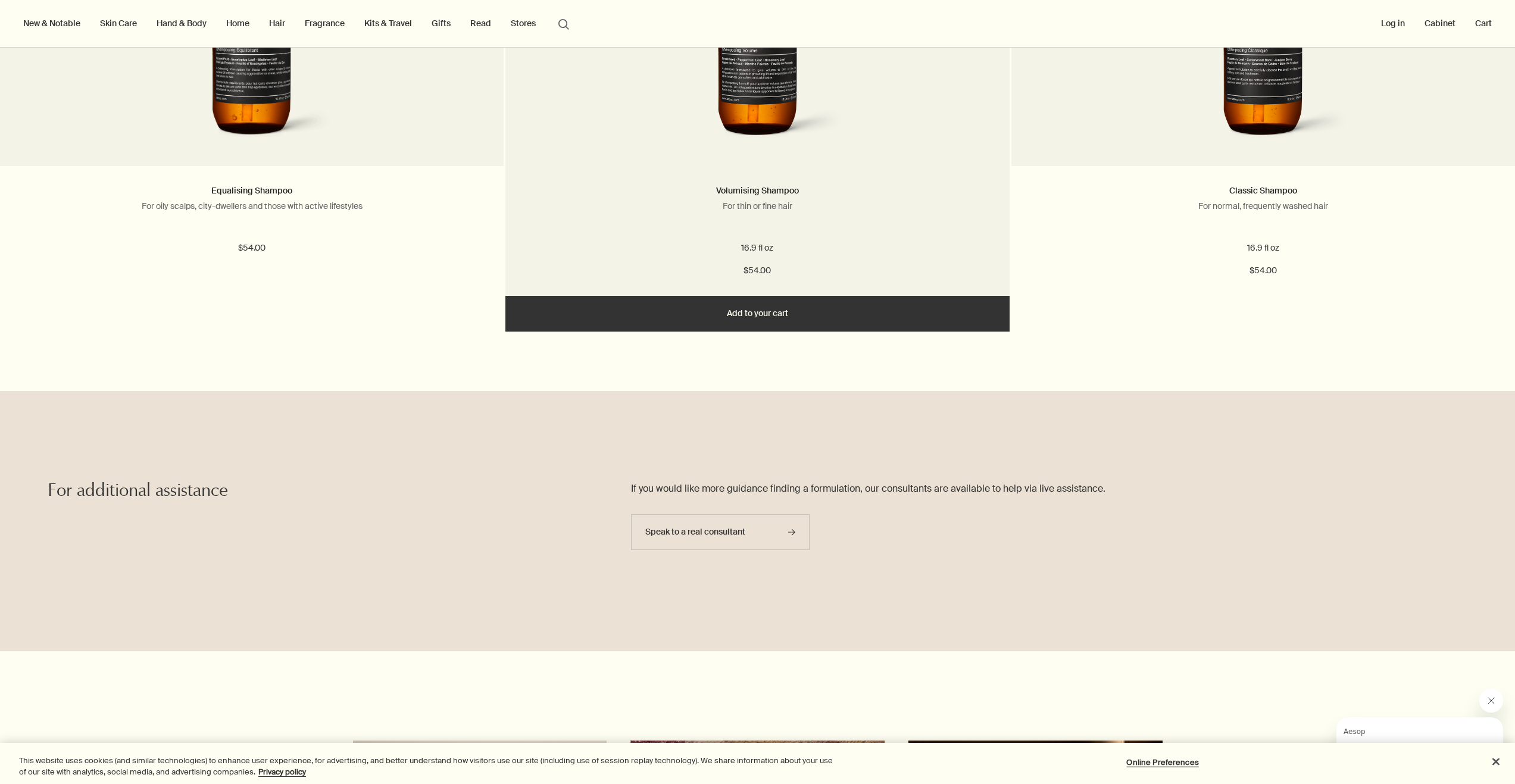
scroll to position [1786, 0]
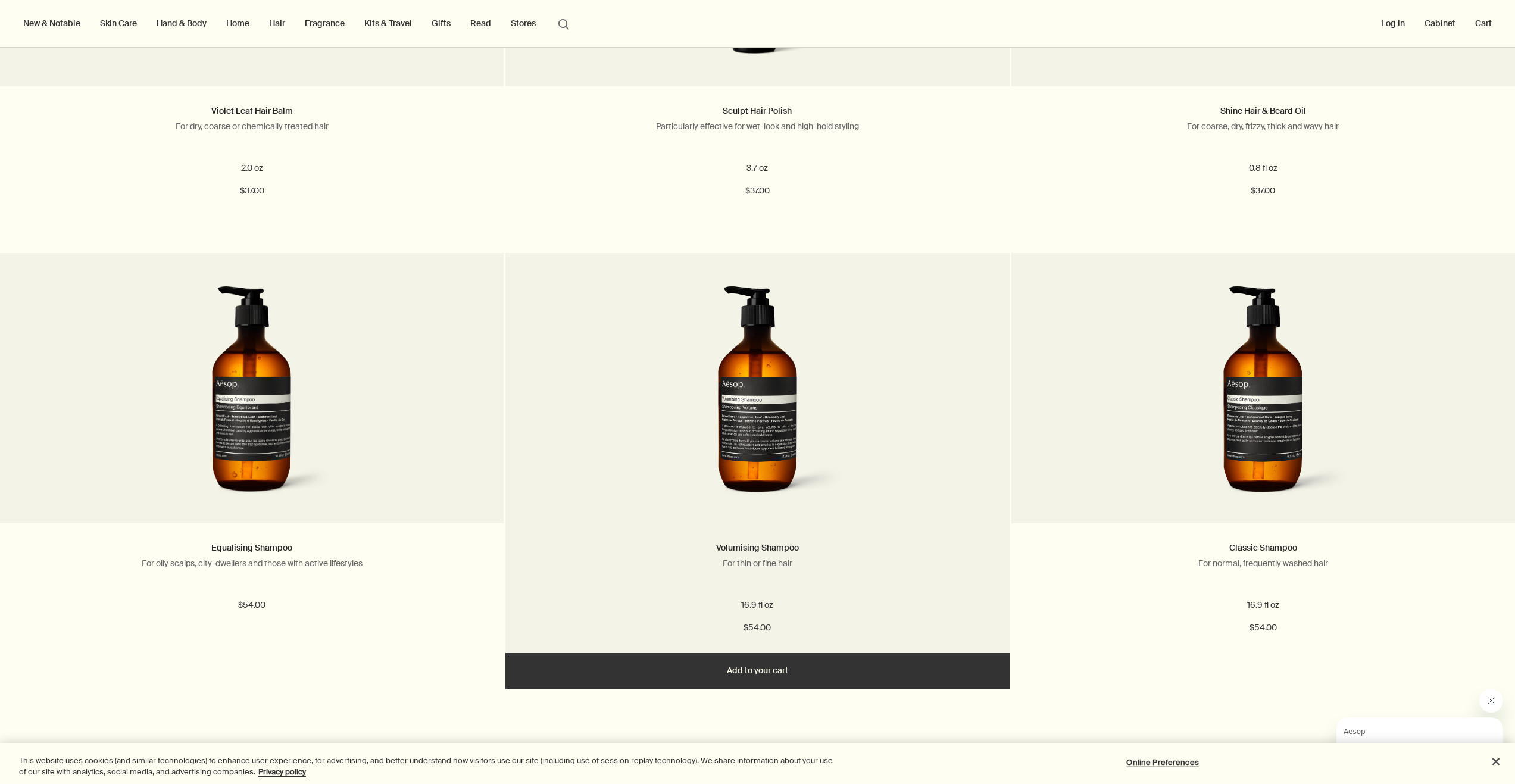
drag, startPoint x: 588, startPoint y: 309, endPoint x: 569, endPoint y: 308, distance: 19.0
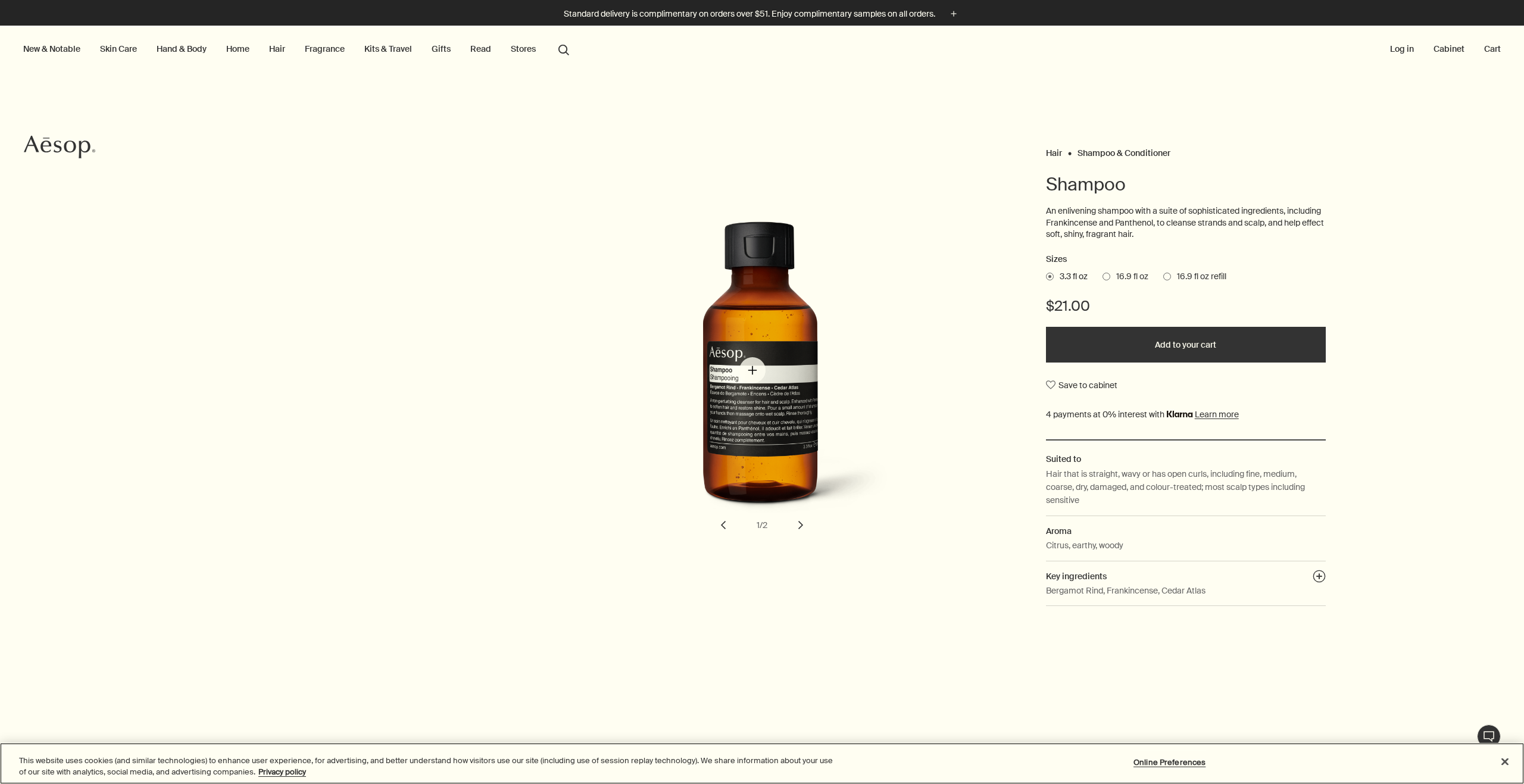
click at [752, 370] on img "Shampoo" at bounding box center [764, 372] width 262 height 301
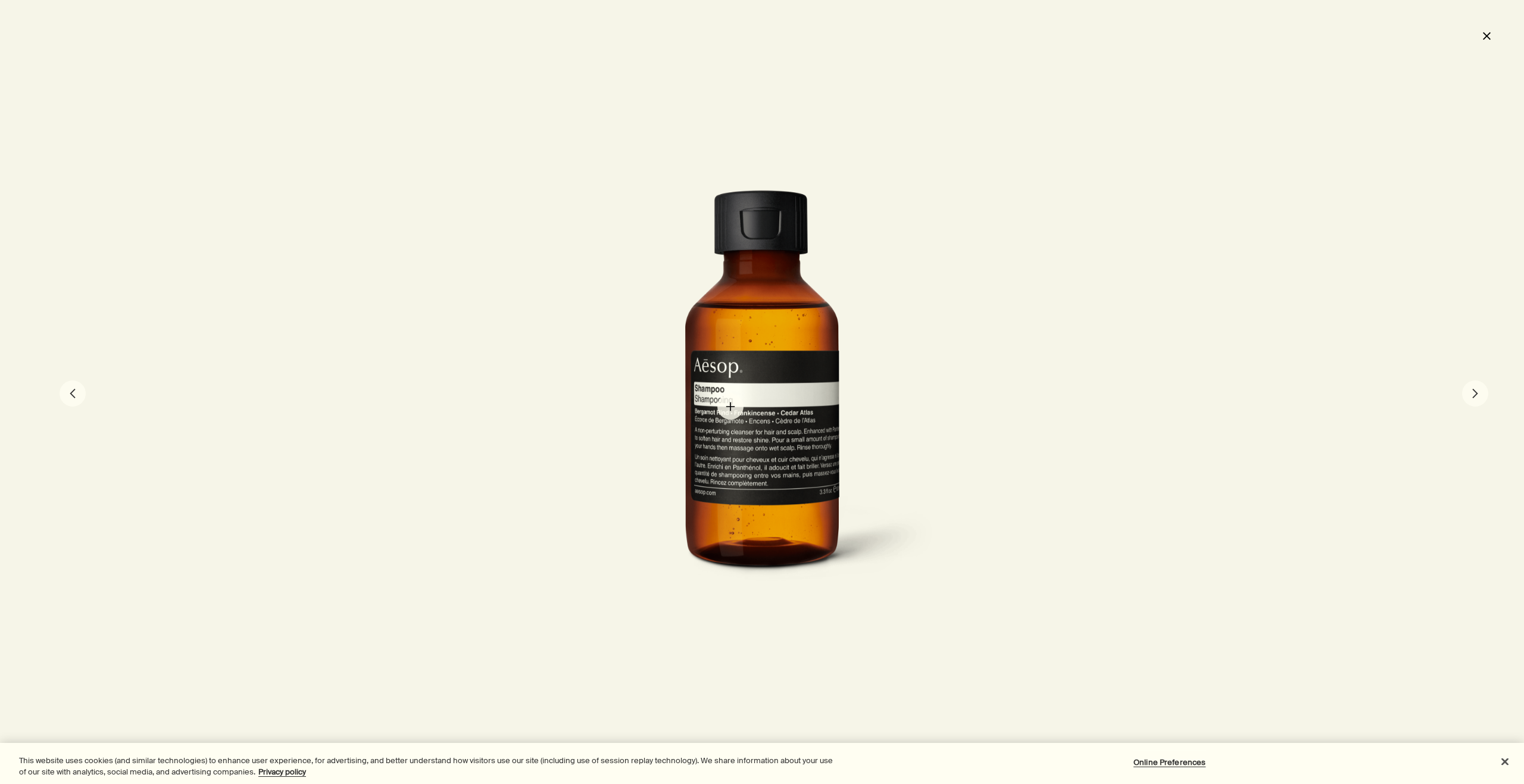
click at [730, 408] on div at bounding box center [762, 392] width 351 height 405
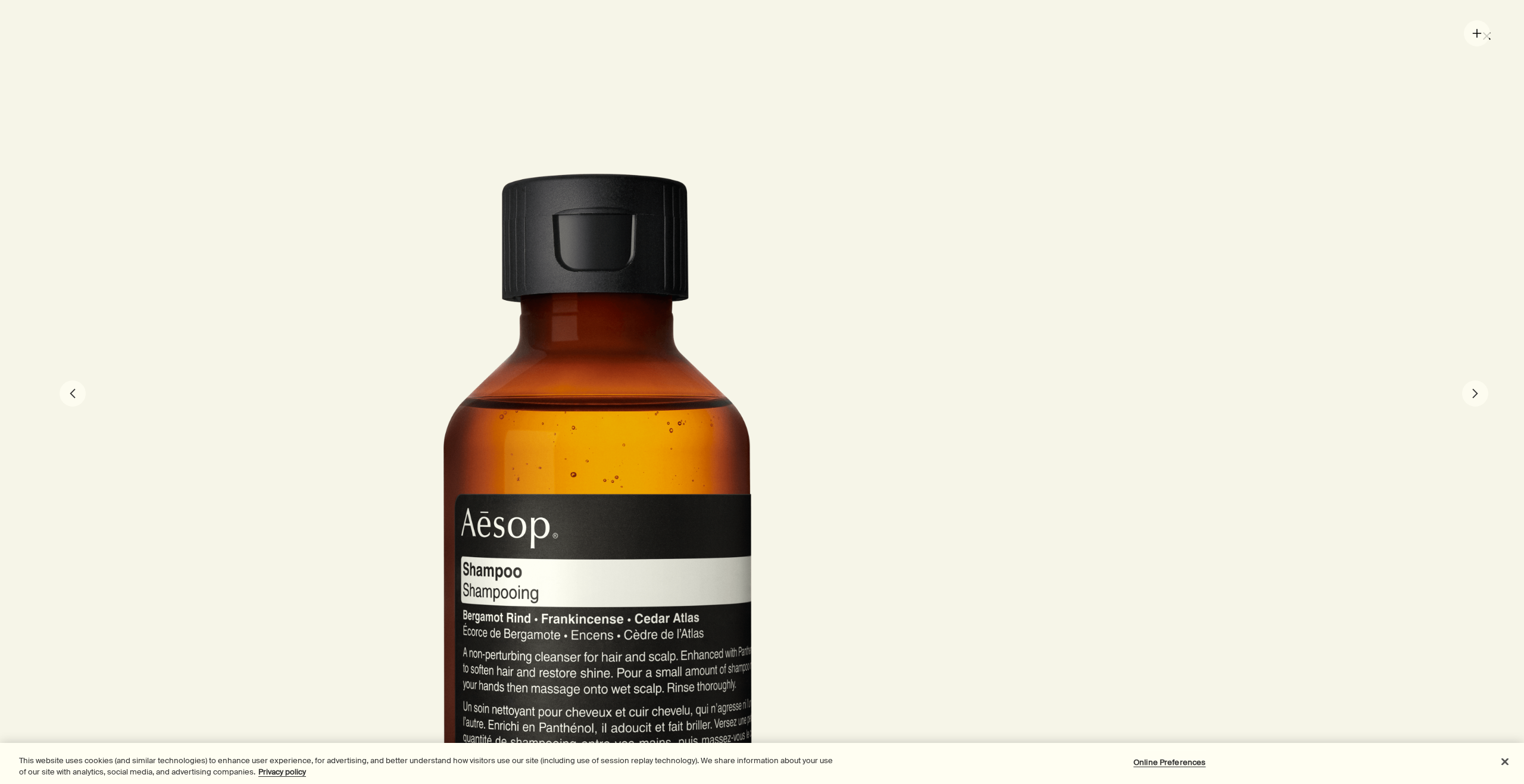
click at [1477, 34] on div at bounding box center [762, 392] width 1524 height 784
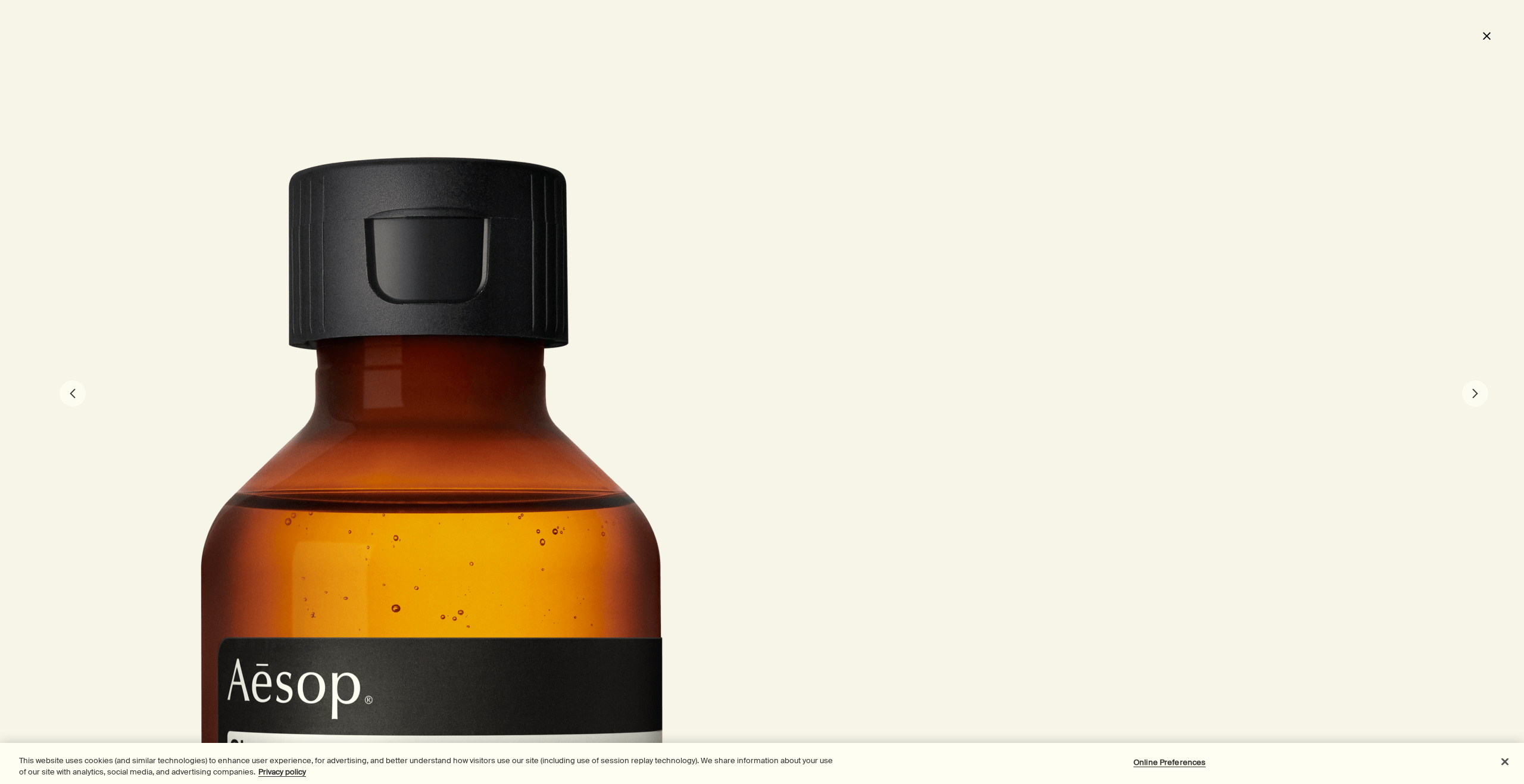
click at [1479, 34] on button "close" at bounding box center [1486, 35] width 14 height 20
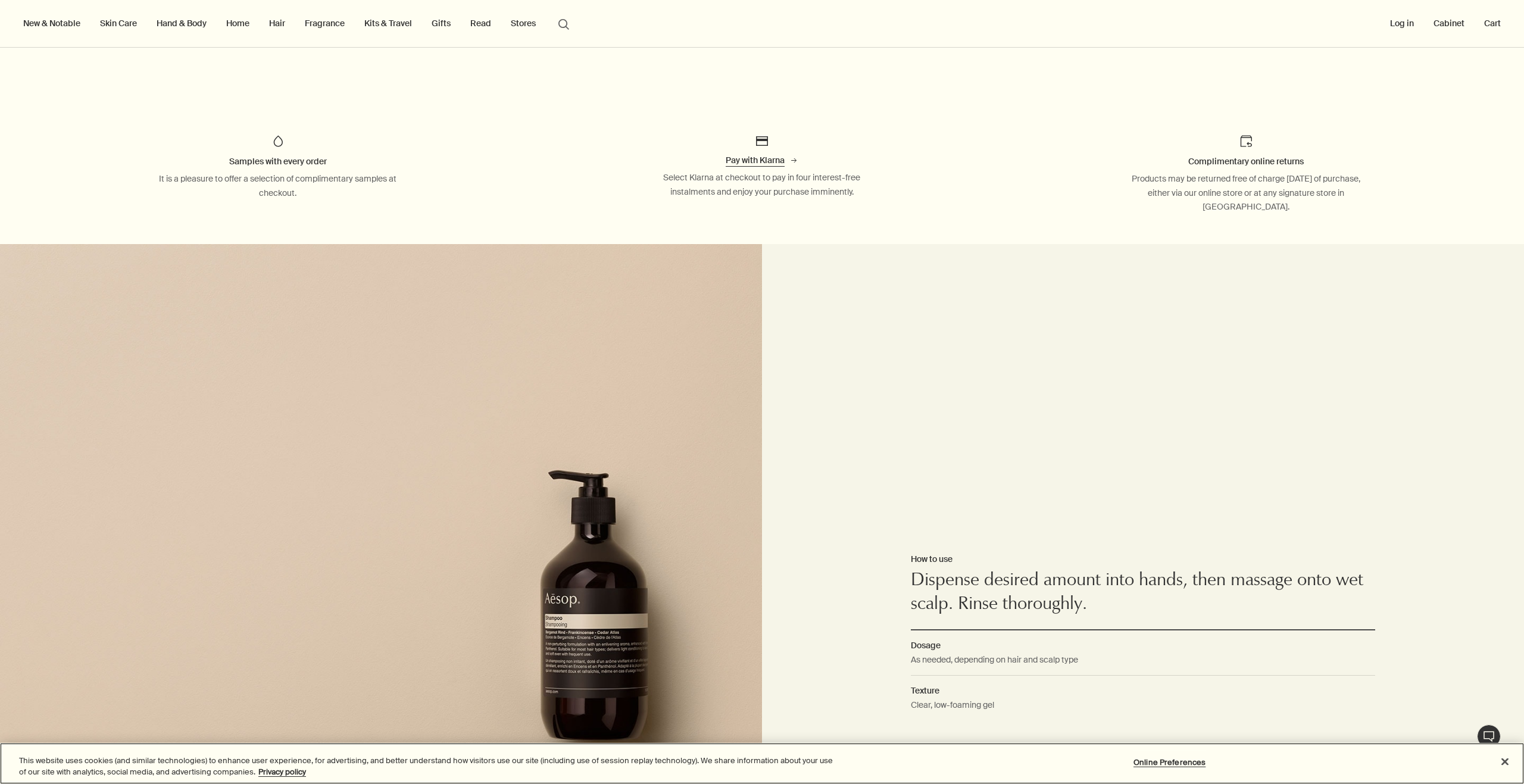
scroll to position [893, 0]
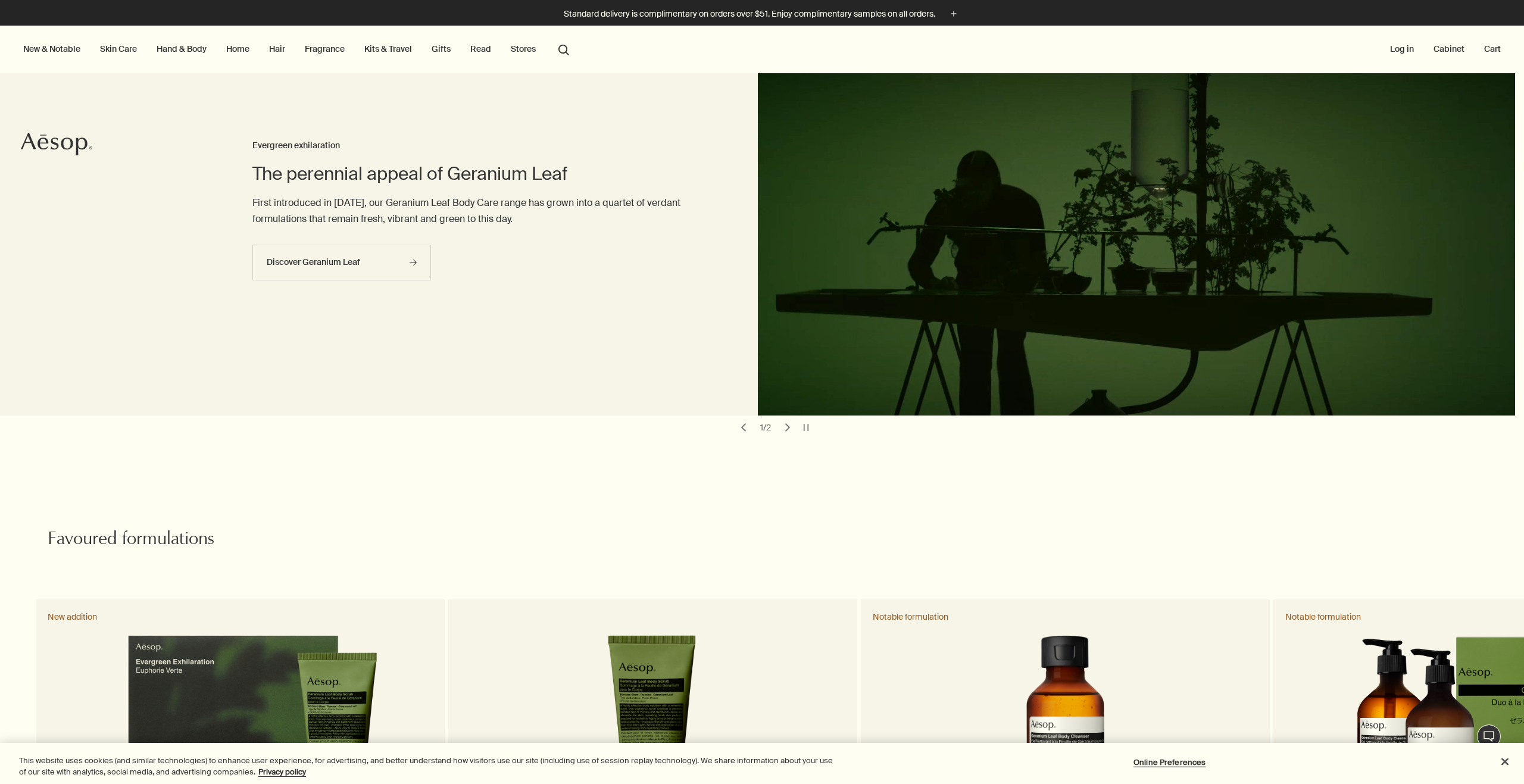
click at [122, 50] on link "Skin Care" at bounding box center [119, 48] width 42 height 15
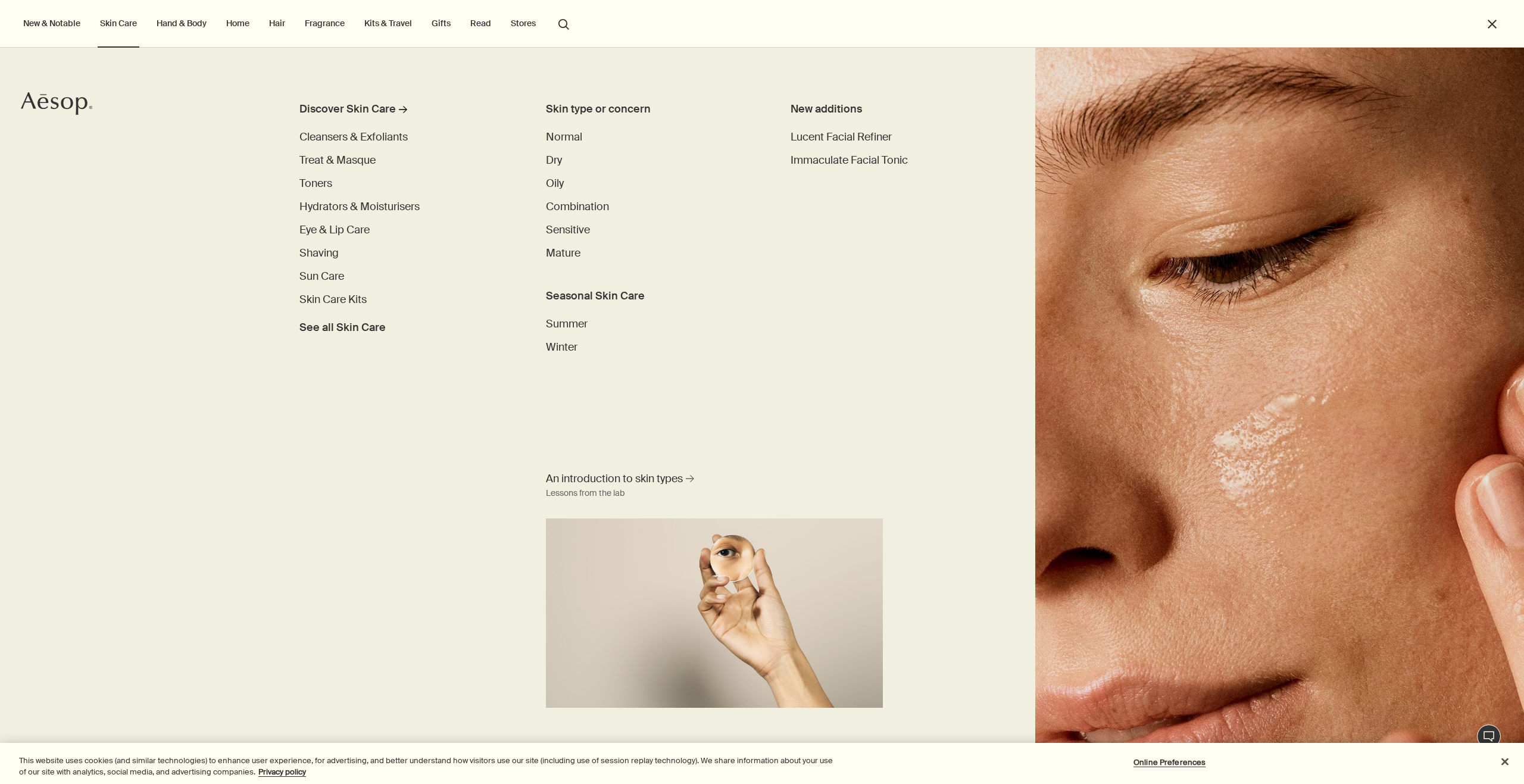
click at [193, 26] on link "Hand & Body" at bounding box center [182, 23] width 55 height 15
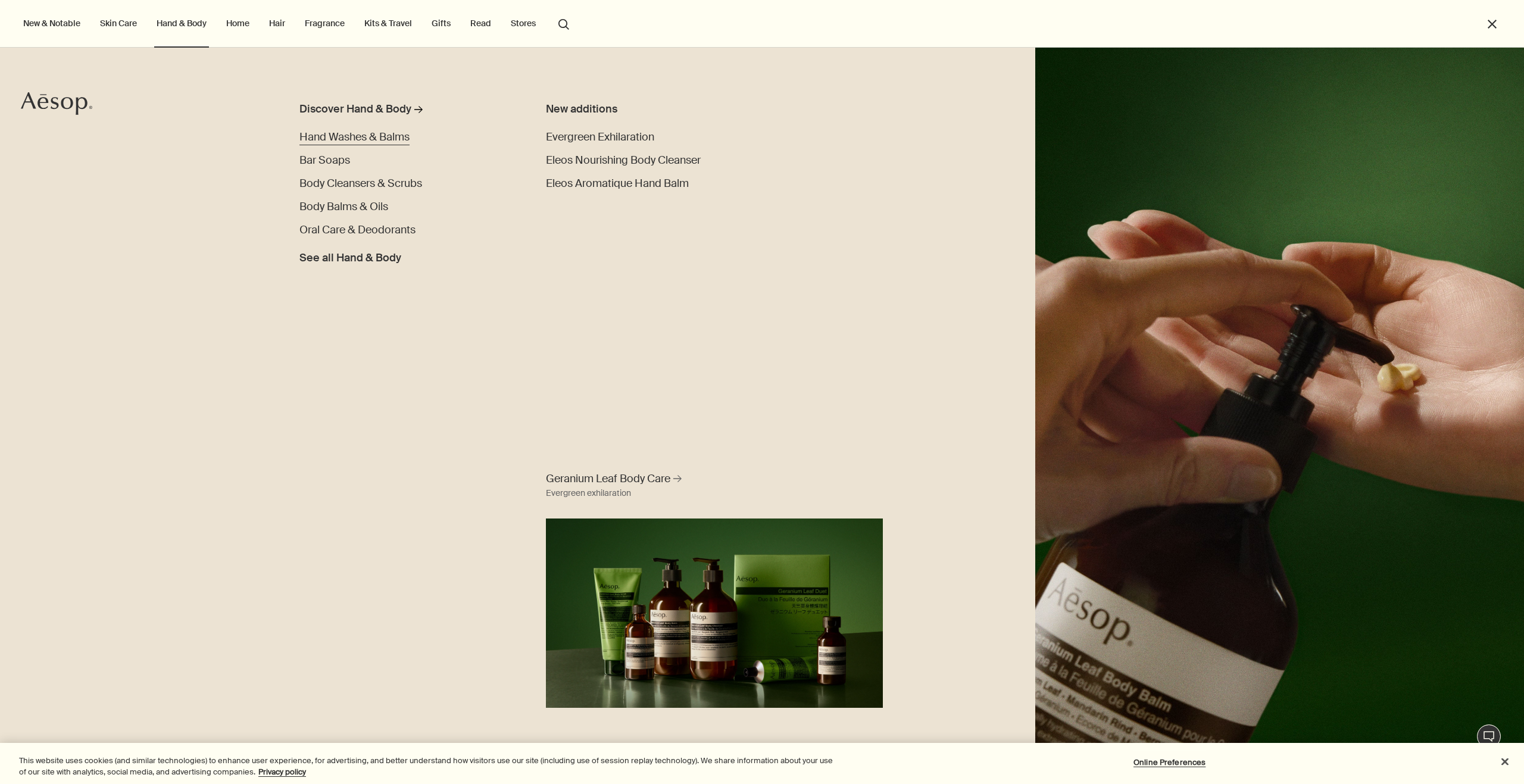
click at [367, 137] on span "Hand Washes & Balms" at bounding box center [355, 136] width 110 height 14
